Goal: Navigation & Orientation: Find specific page/section

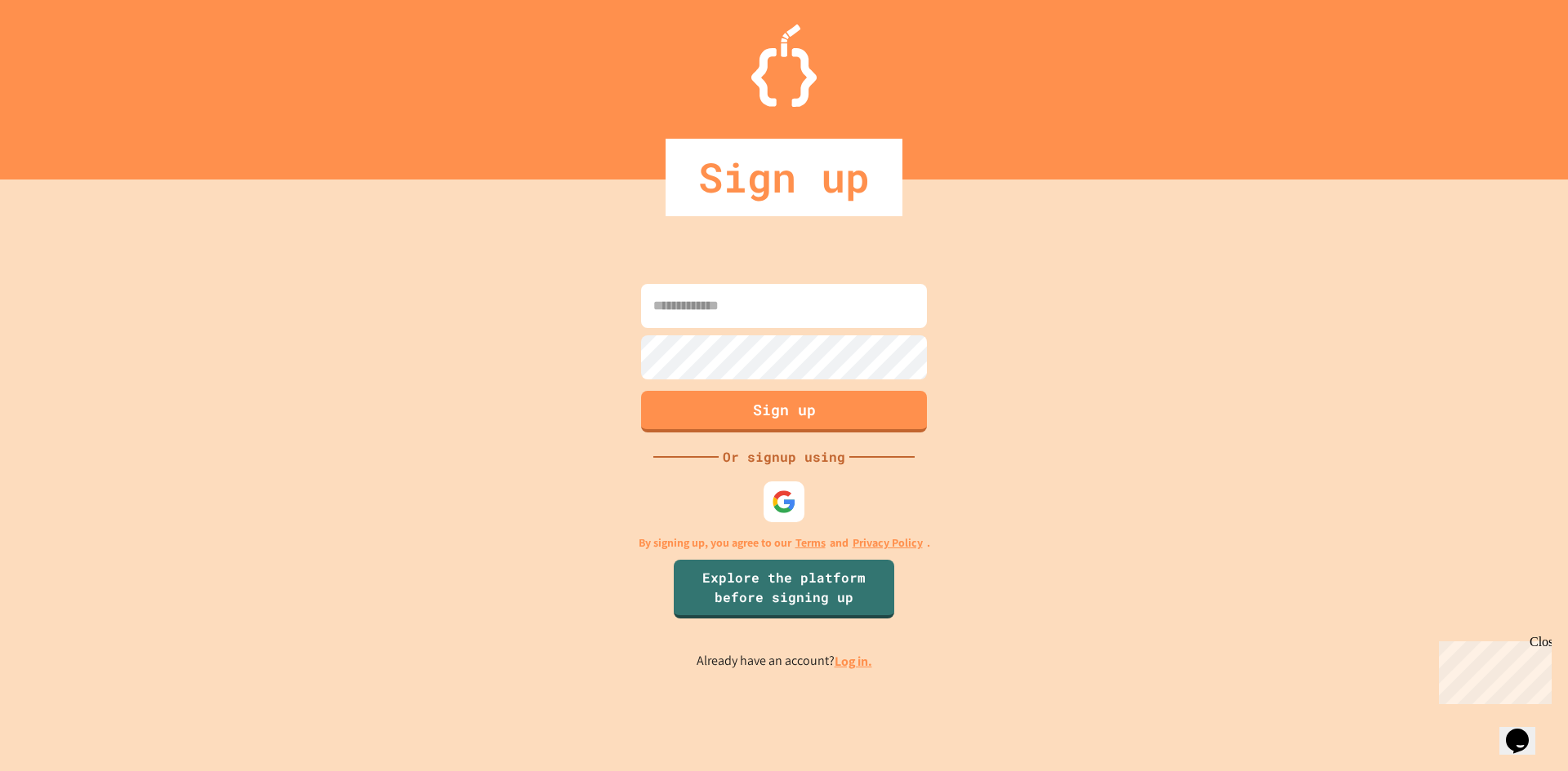
click at [841, 660] on link "Log in." at bounding box center [853, 661] width 38 height 18
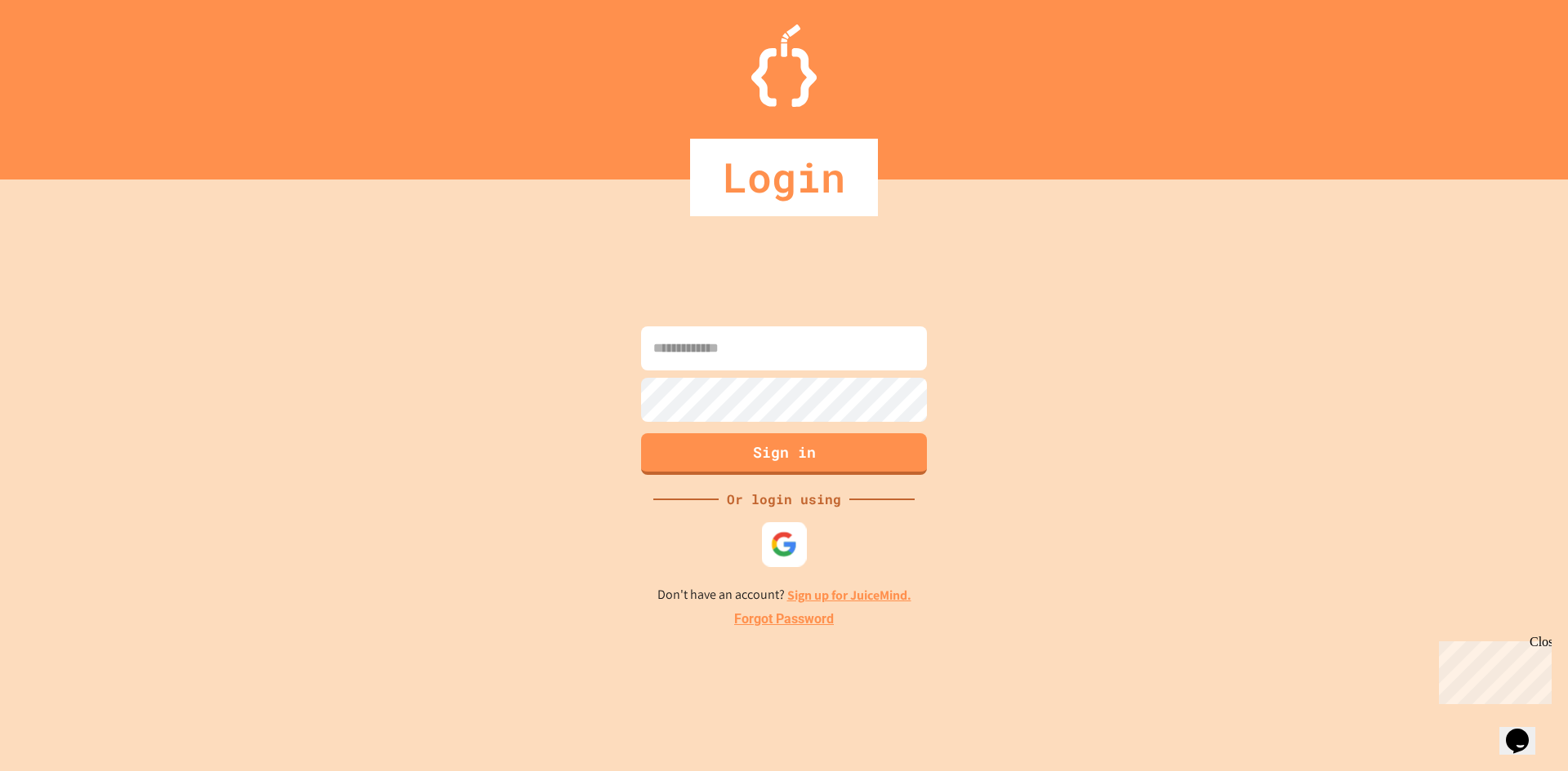
click at [774, 553] on img at bounding box center [784, 543] width 27 height 27
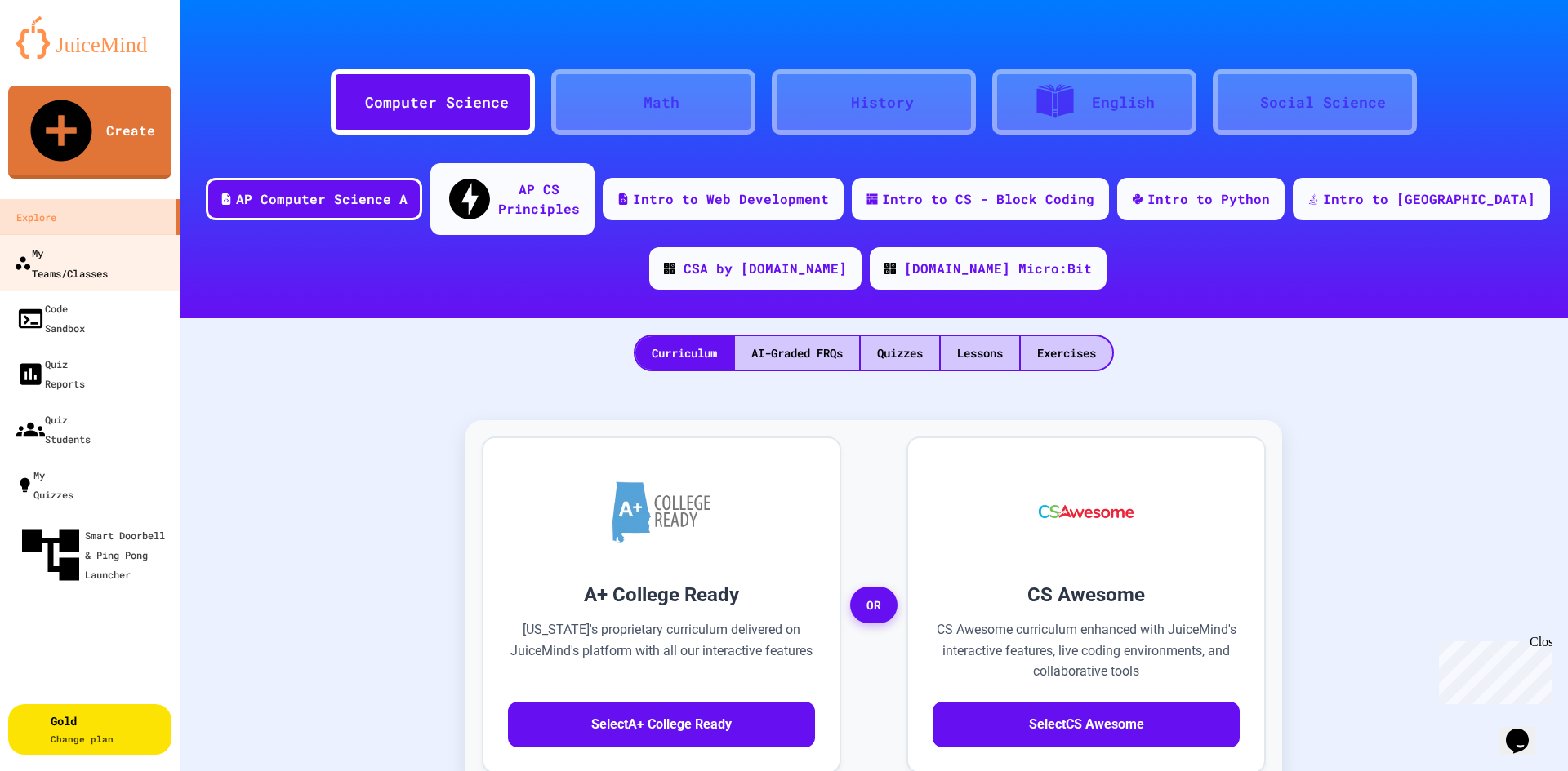
click at [105, 243] on div "My Teams/Classes" at bounding box center [61, 263] width 94 height 40
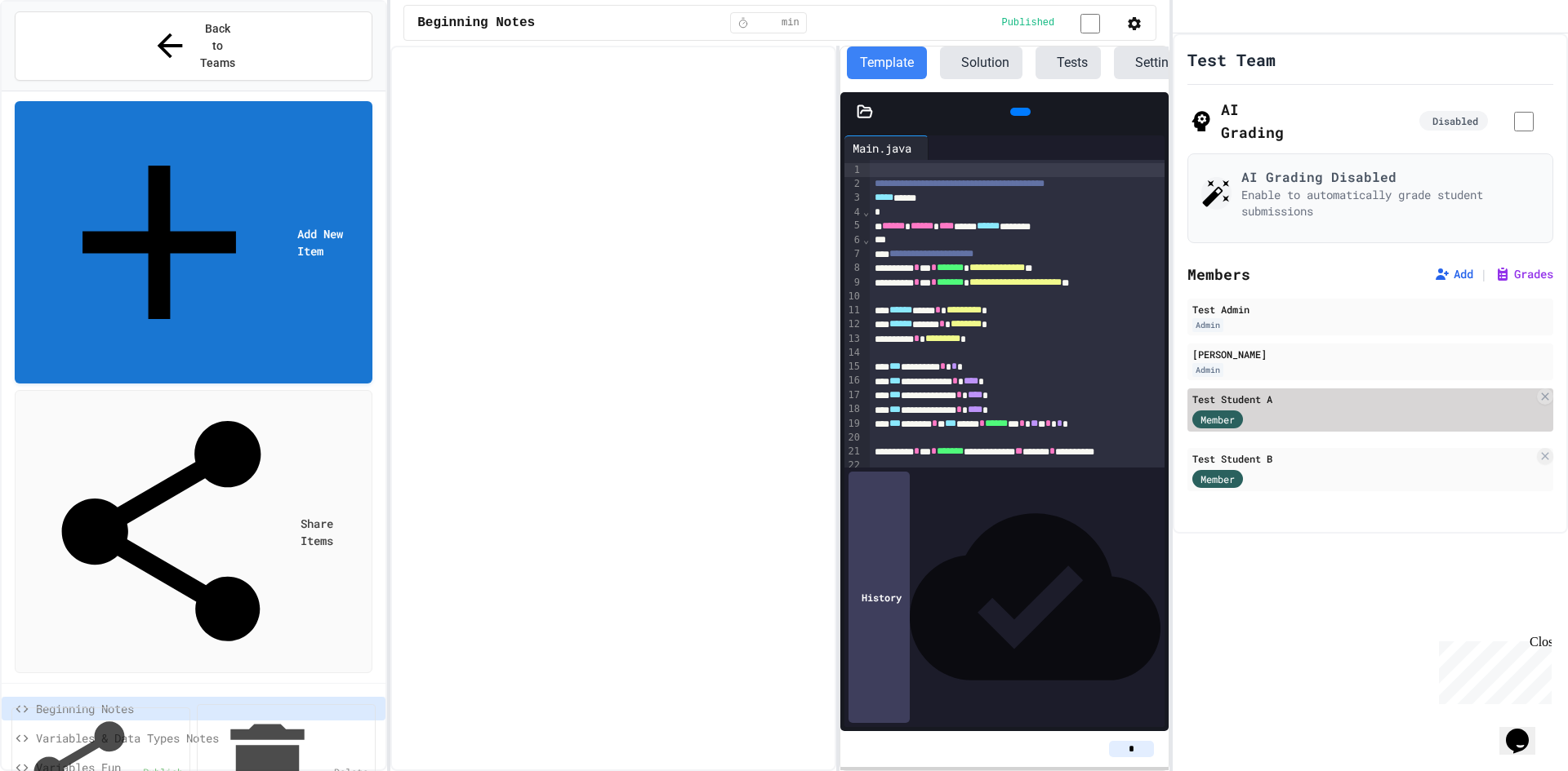
click at [1224, 419] on span "Member" at bounding box center [1217, 419] width 34 height 15
